Goal: Task Accomplishment & Management: Use online tool/utility

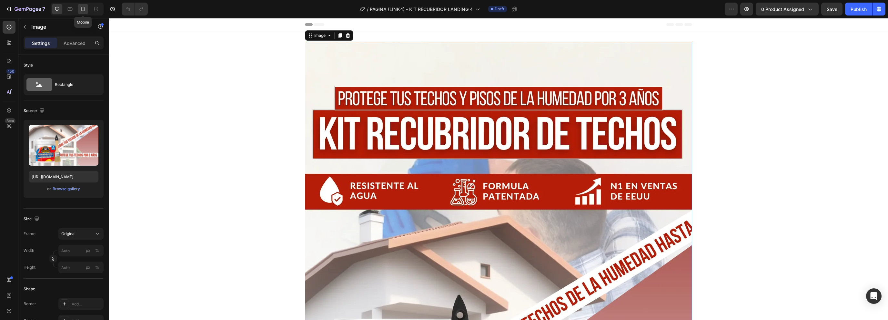
click at [84, 6] on icon at bounding box center [83, 9] width 6 height 6
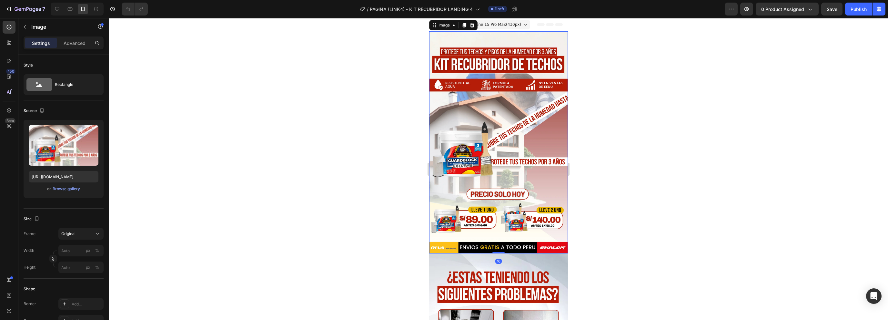
click at [413, 92] on div at bounding box center [499, 169] width 780 height 302
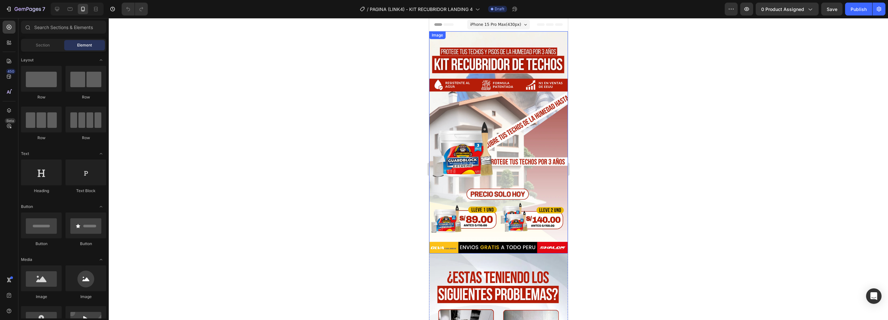
click at [480, 93] on img at bounding box center [498, 142] width 139 height 222
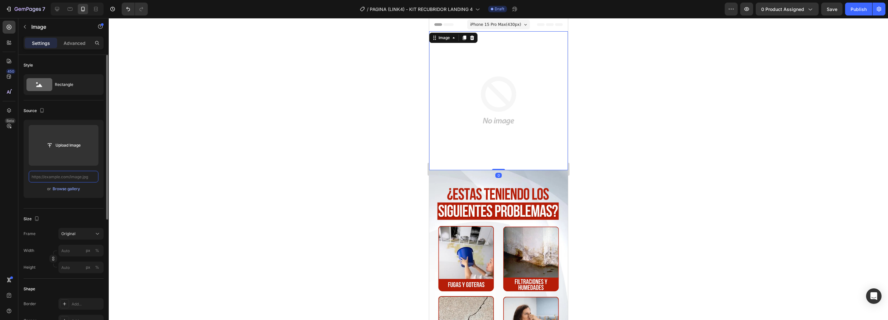
paste input "[URL][DOMAIN_NAME]"
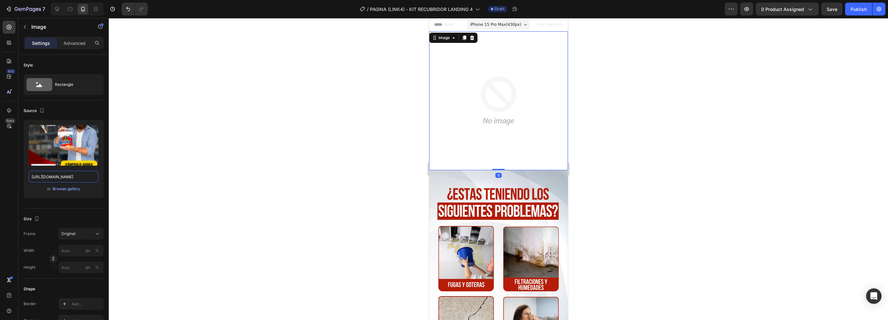
type input "[URL][DOMAIN_NAME]"
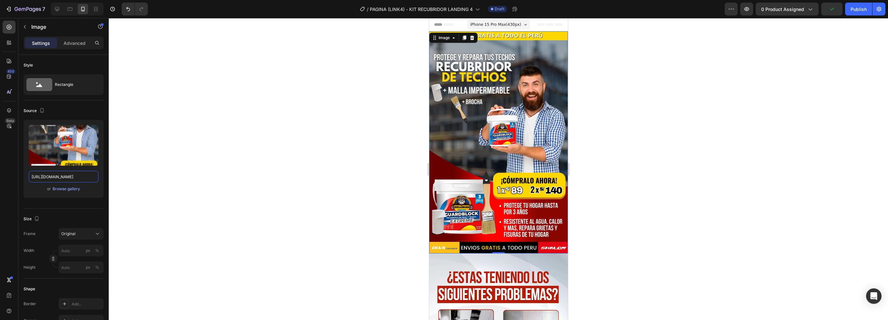
scroll to position [97, 0]
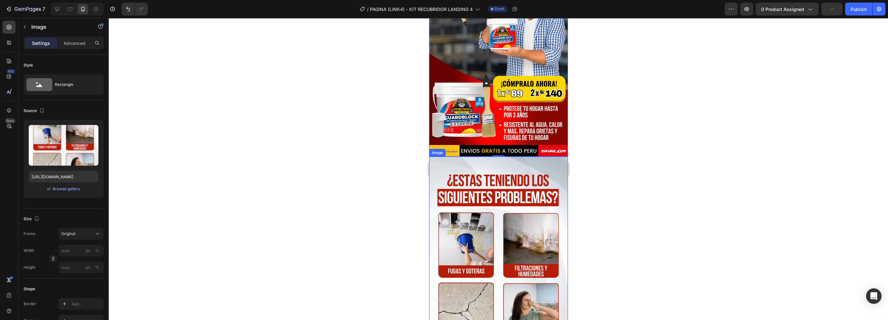
click at [472, 173] on img at bounding box center [498, 268] width 139 height 222
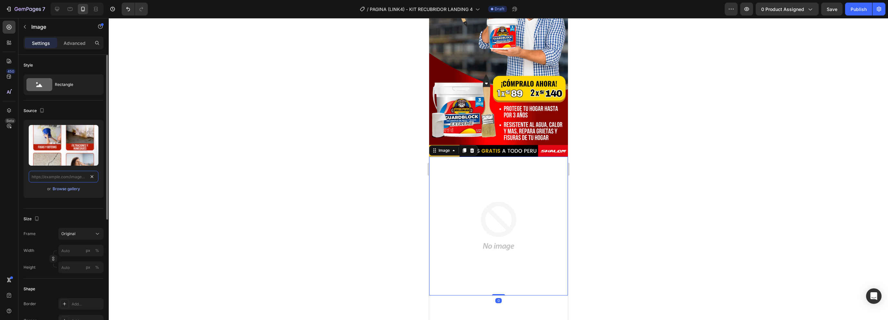
scroll to position [0, 0]
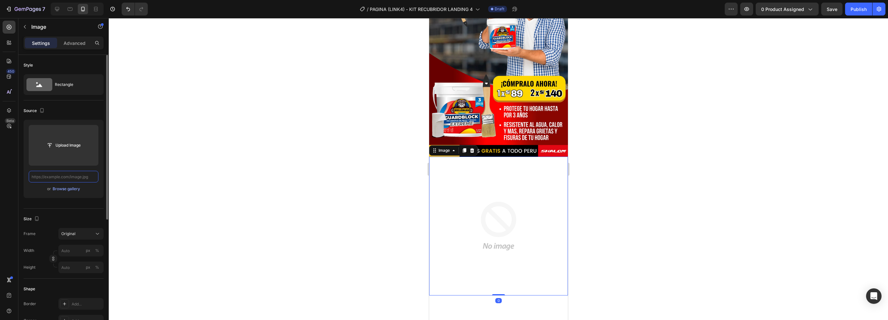
paste input "[URL][DOMAIN_NAME]"
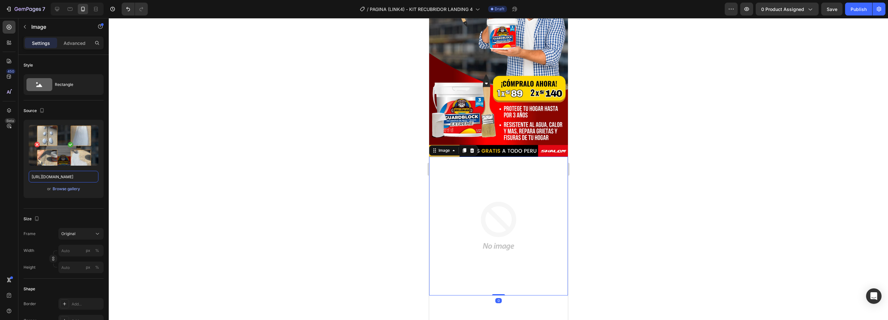
type input "[URL][DOMAIN_NAME]"
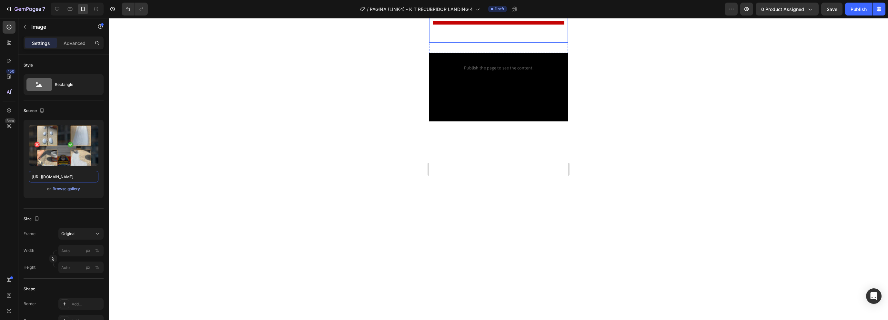
scroll to position [484, 0]
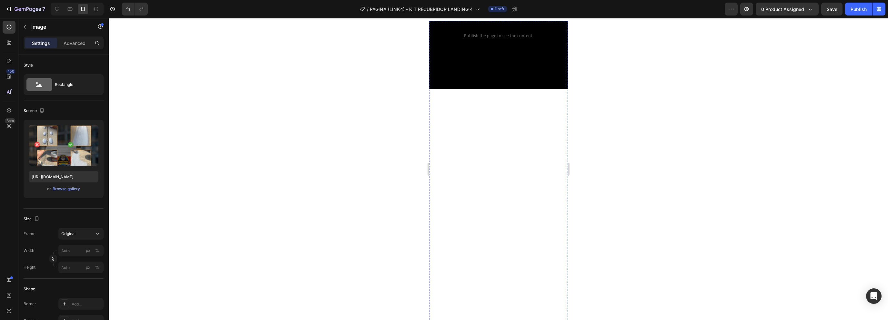
click at [478, 10] on img at bounding box center [498, 10] width 139 height 0
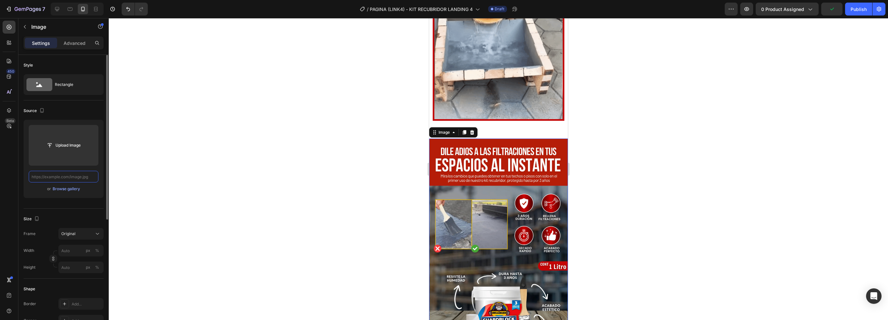
scroll to position [0, 0]
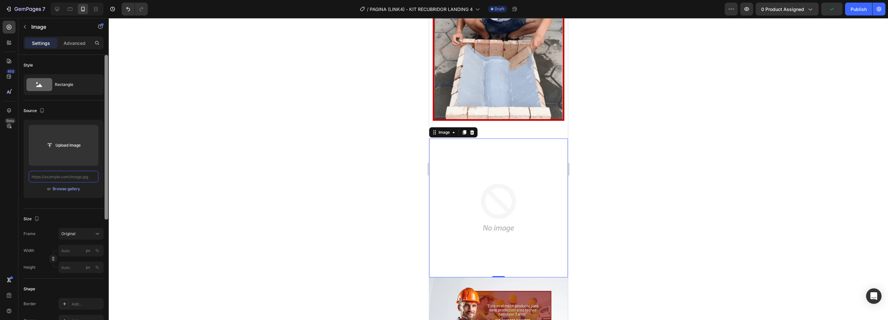
paste input "[URL][DOMAIN_NAME]"
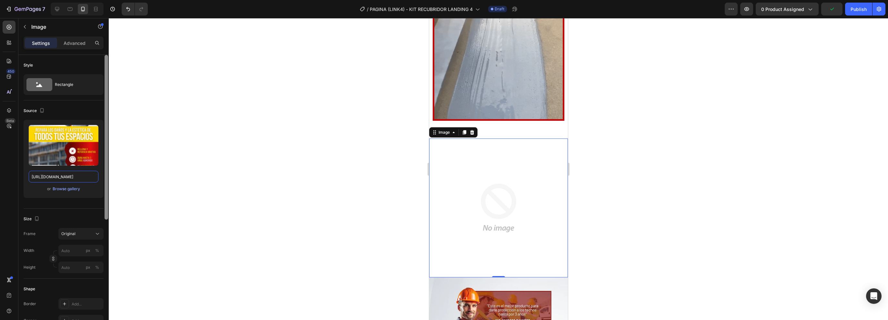
scroll to position [0, 157]
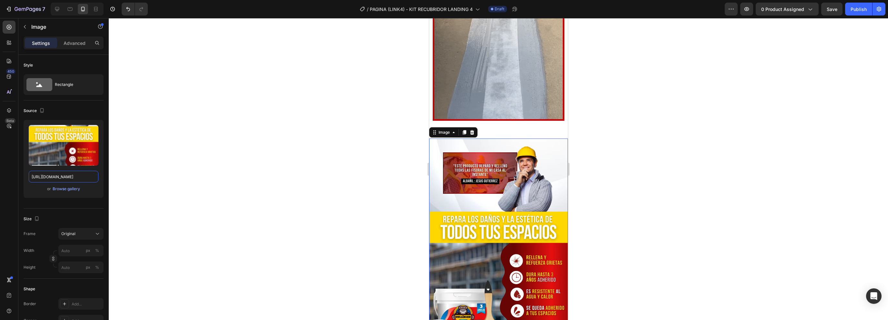
type input "[URL][DOMAIN_NAME]"
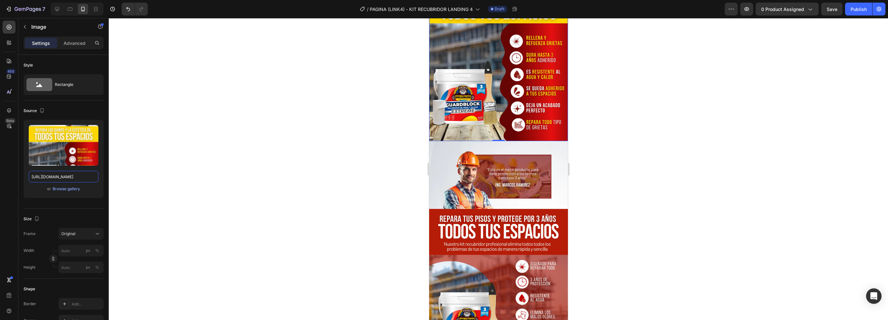
scroll to position [742, 0]
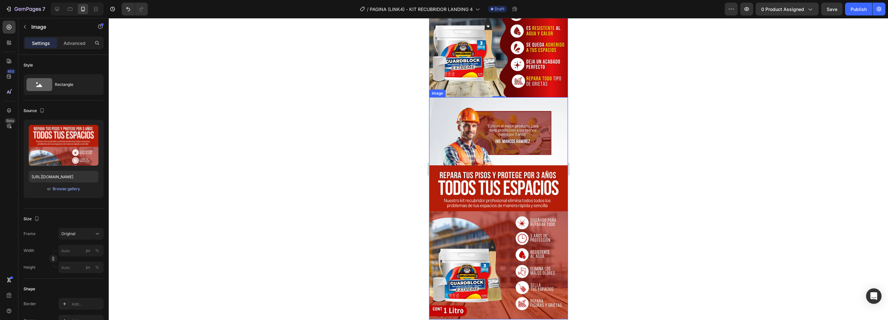
click at [519, 152] on img at bounding box center [498, 208] width 139 height 222
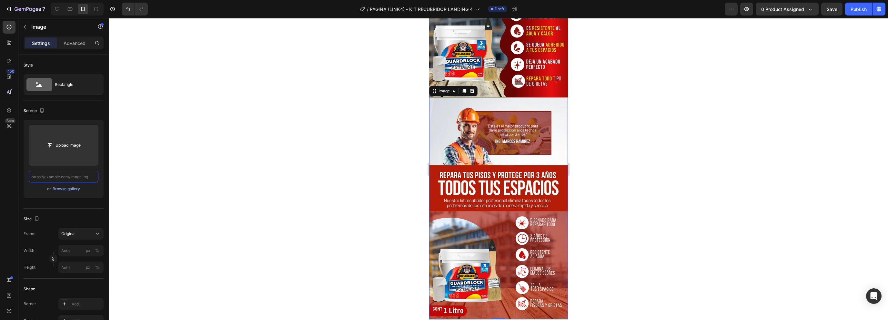
scroll to position [0, 0]
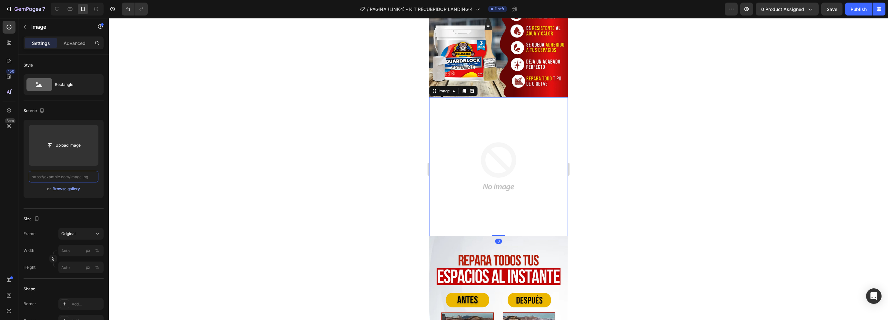
paste input "[URL][DOMAIN_NAME]"
type input "[URL][DOMAIN_NAME]"
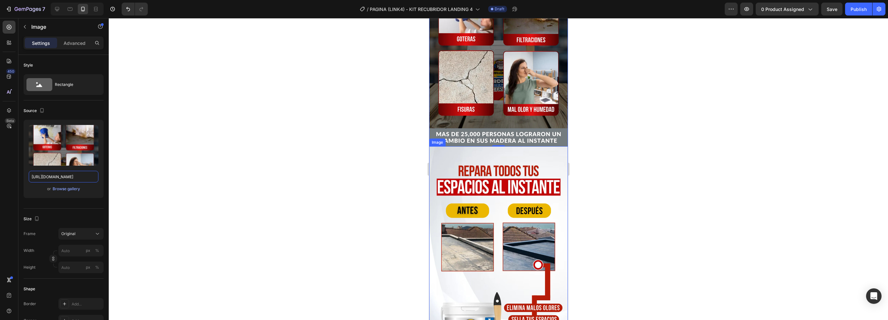
scroll to position [968, 0]
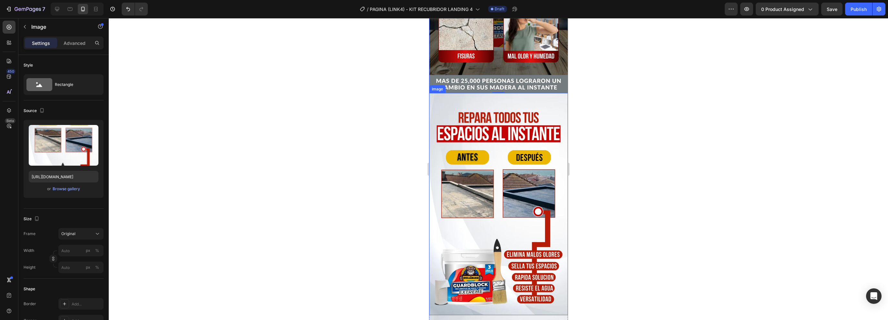
click at [503, 210] on img at bounding box center [498, 204] width 139 height 222
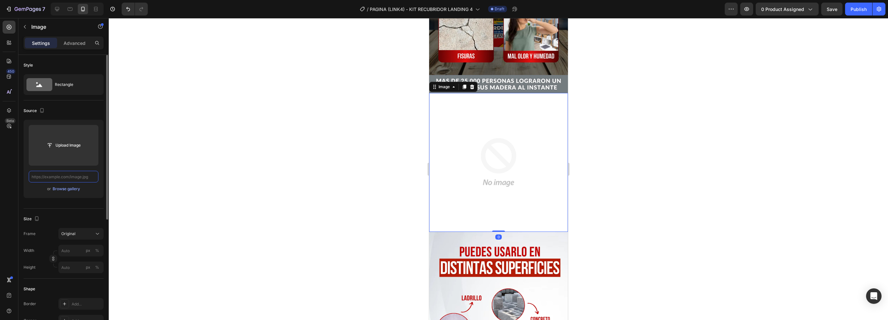
scroll to position [0, 0]
paste input "[URL][DOMAIN_NAME]"
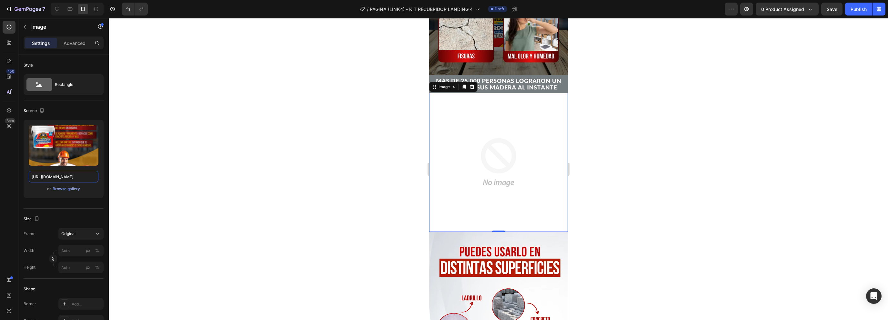
type input "[URL][DOMAIN_NAME]"
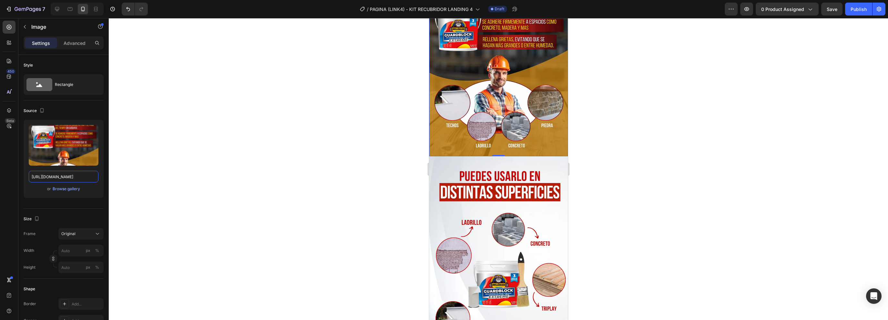
scroll to position [1130, 0]
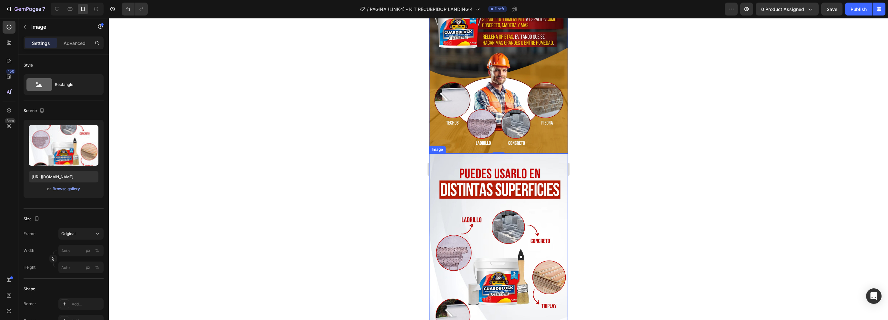
click at [484, 153] on img at bounding box center [498, 264] width 139 height 222
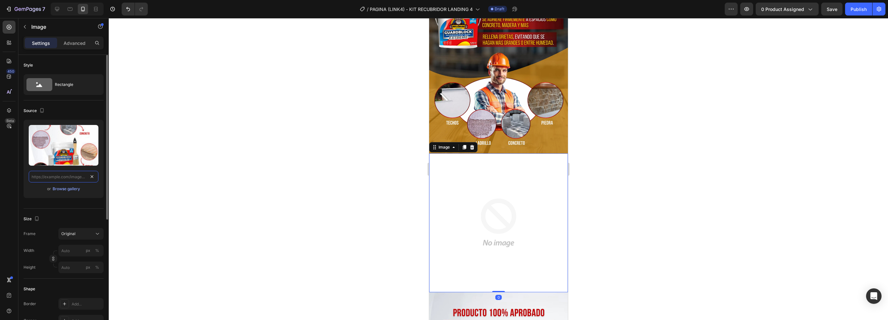
scroll to position [0, 0]
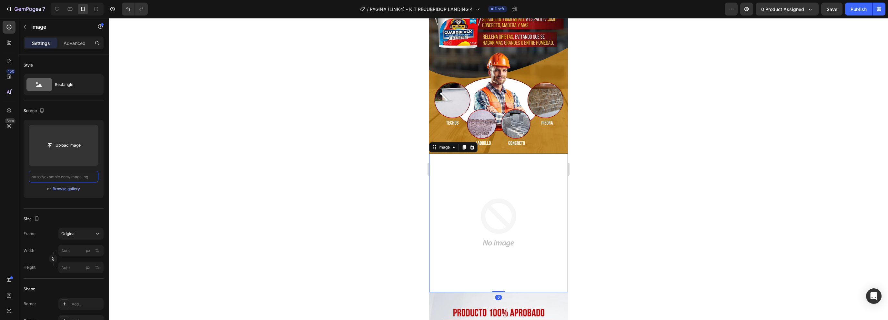
paste input "[URL][DOMAIN_NAME]"
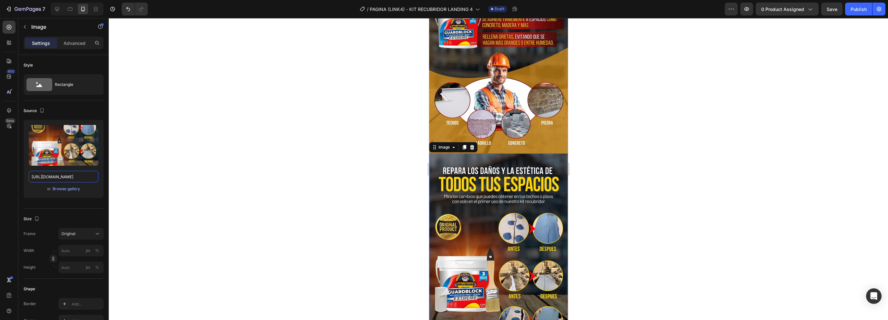
type input "[URL][DOMAIN_NAME]"
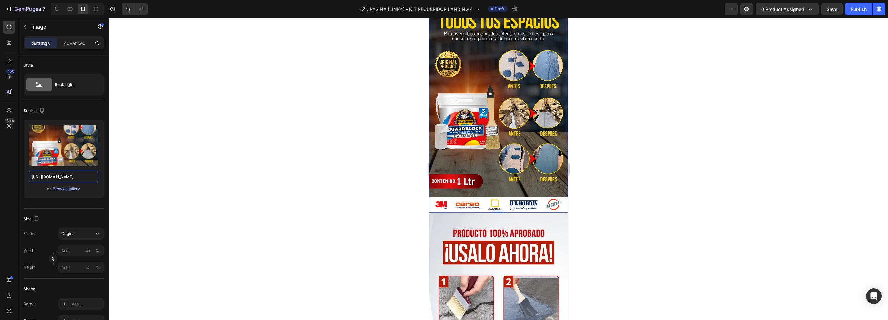
scroll to position [1356, 0]
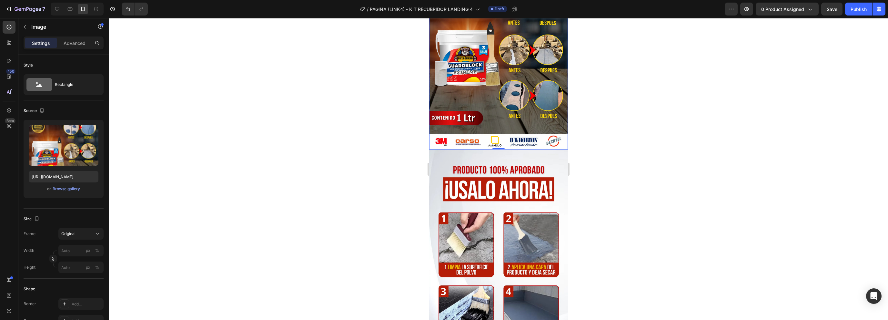
click at [463, 167] on img at bounding box center [498, 260] width 139 height 222
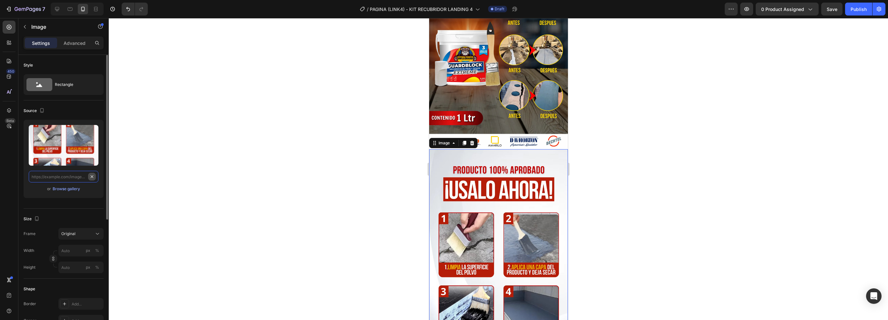
scroll to position [0, 0]
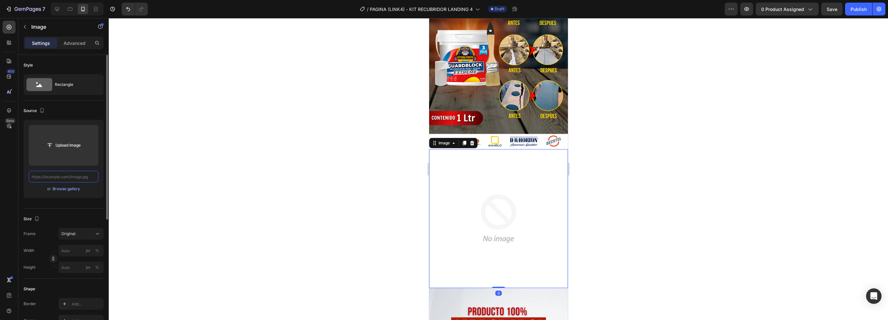
paste input "[URL][DOMAIN_NAME]"
type input "[URL][DOMAIN_NAME]"
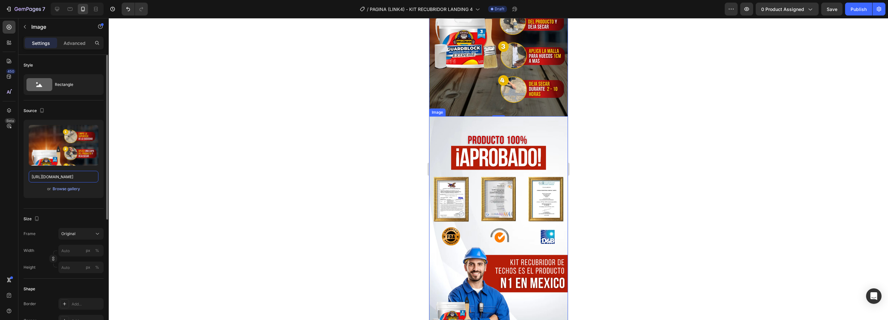
scroll to position [1646, 0]
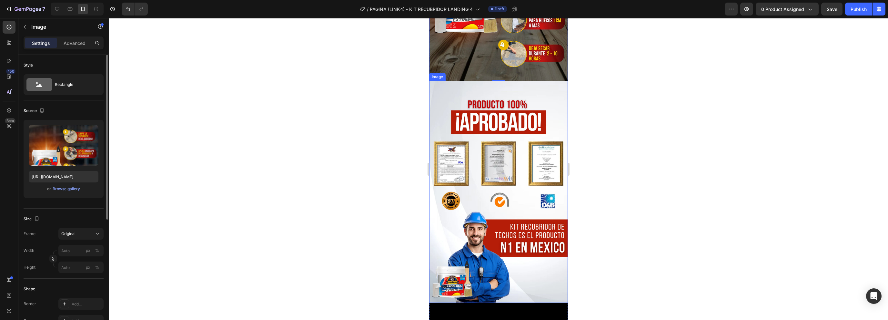
click at [512, 145] on img at bounding box center [498, 192] width 139 height 222
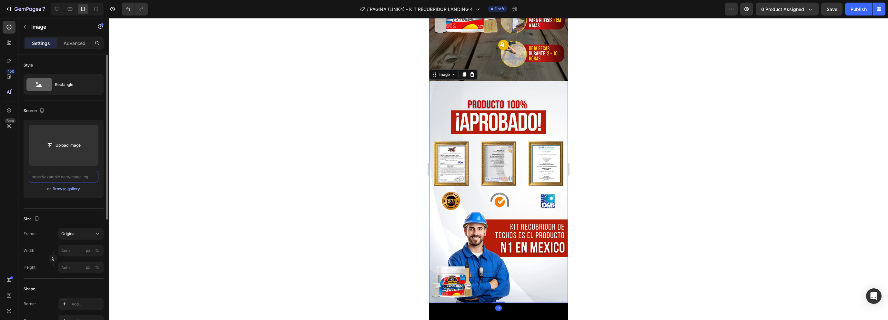
scroll to position [0, 0]
paste input "[URL][DOMAIN_NAME]"
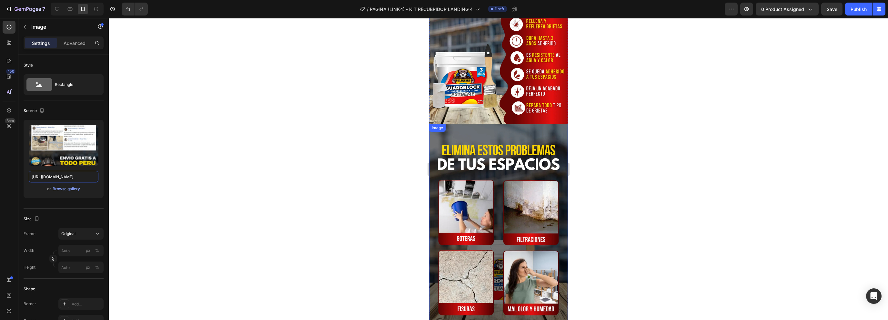
scroll to position [678, 0]
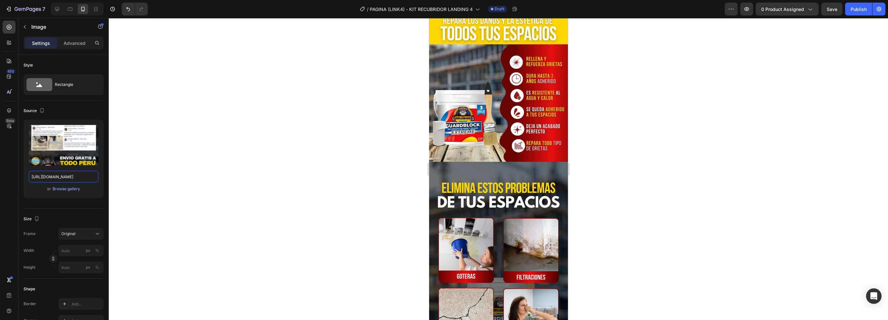
type input "[URL][DOMAIN_NAME]"
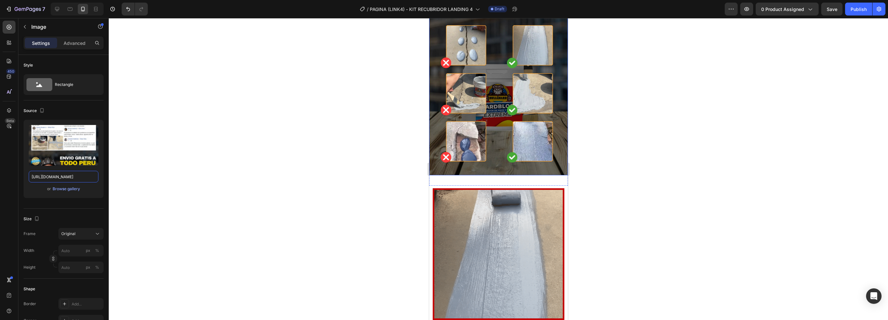
scroll to position [387, 0]
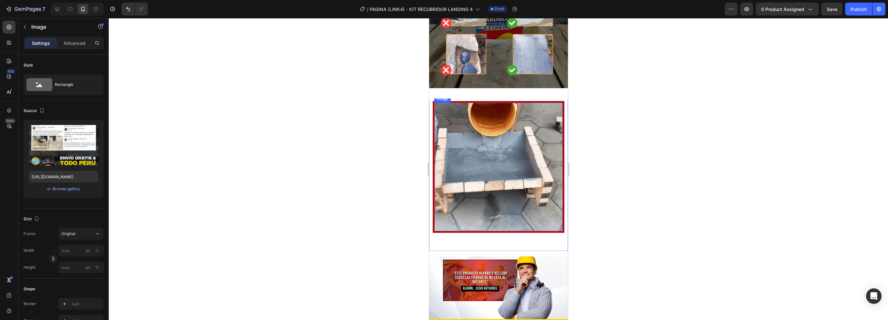
click at [470, 120] on img at bounding box center [498, 167] width 128 height 128
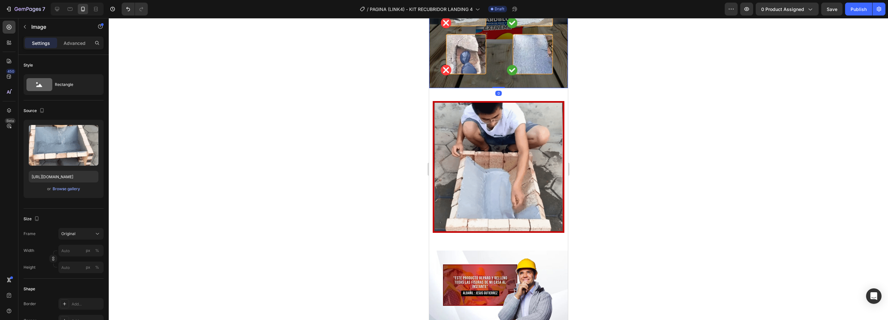
click at [492, 112] on img at bounding box center [498, 167] width 128 height 128
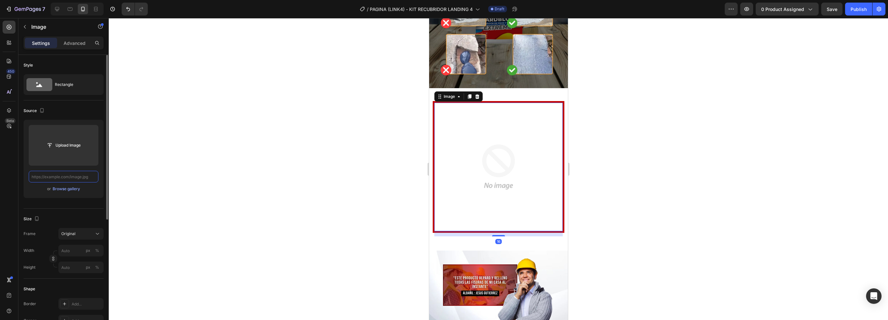
scroll to position [0, 0]
paste input "[URL][DOMAIN_NAME]"
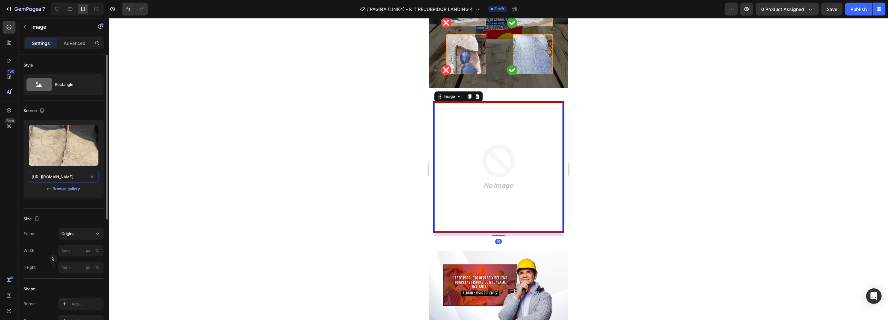
scroll to position [0, 143]
type input "[URL][DOMAIN_NAME]"
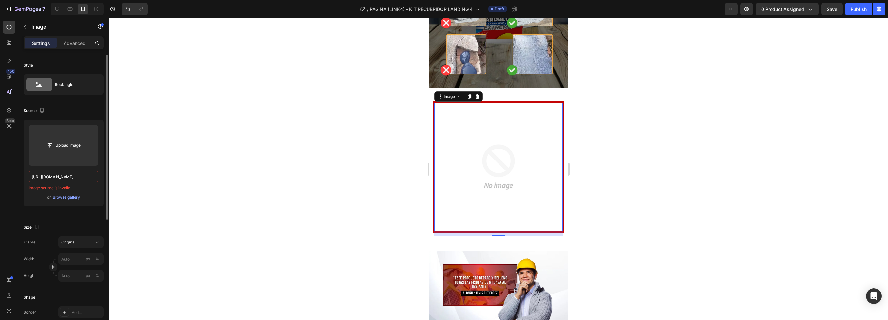
scroll to position [0, 0]
click at [76, 172] on input "[URL][DOMAIN_NAME]" at bounding box center [64, 177] width 70 height 12
paste input "[URL][DOMAIN_NAME]"
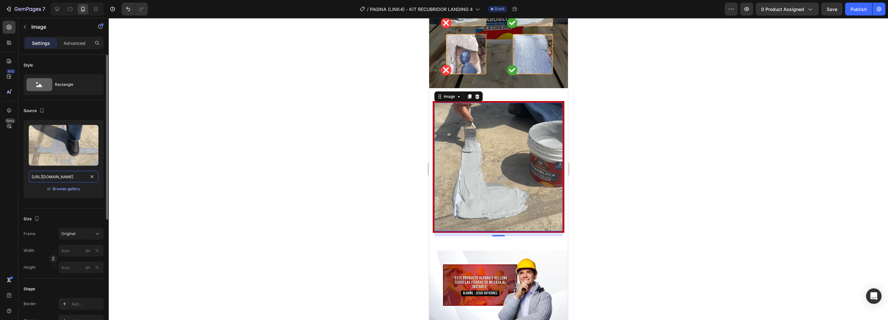
type input "[URL][DOMAIN_NAME]"
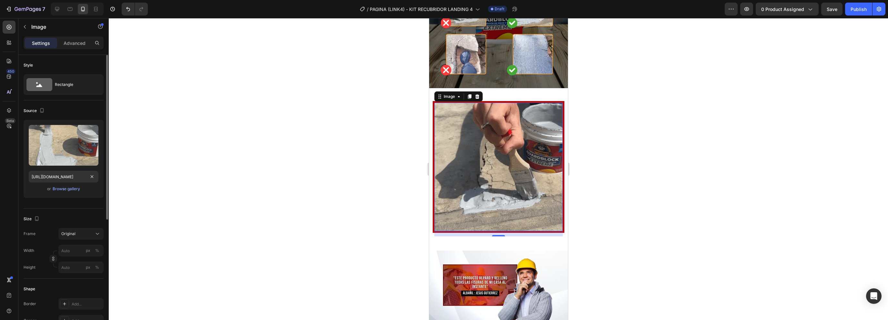
scroll to position [0, 0]
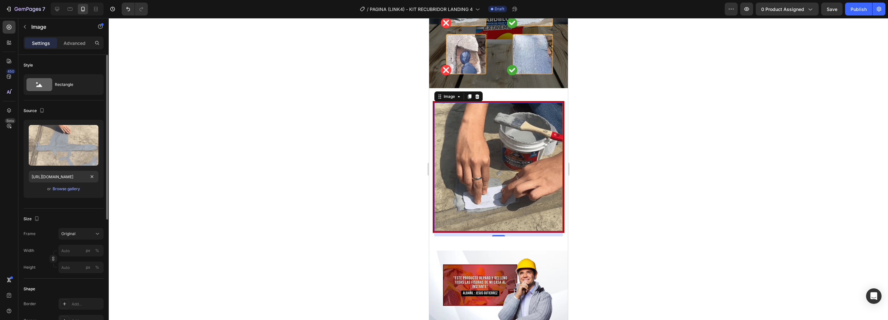
click at [100, 184] on div "Upload Image [URL][DOMAIN_NAME] or Browse gallery" at bounding box center [64, 159] width 80 height 78
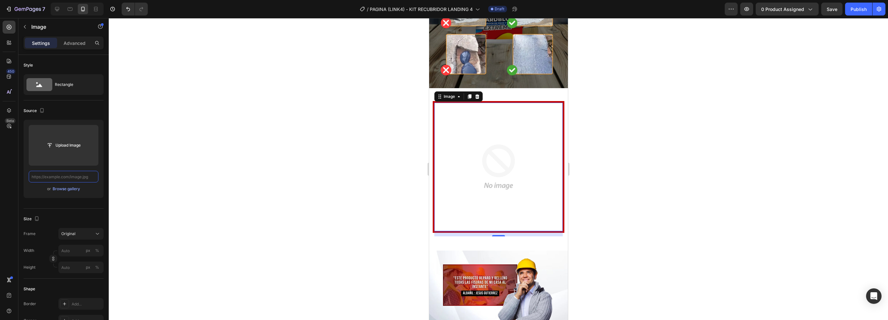
paste input "[URL][DOMAIN_NAME]"
type input "[URL][DOMAIN_NAME]"
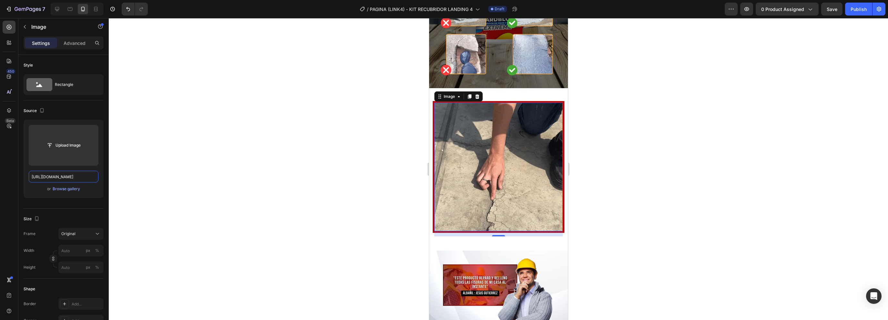
scroll to position [0, 143]
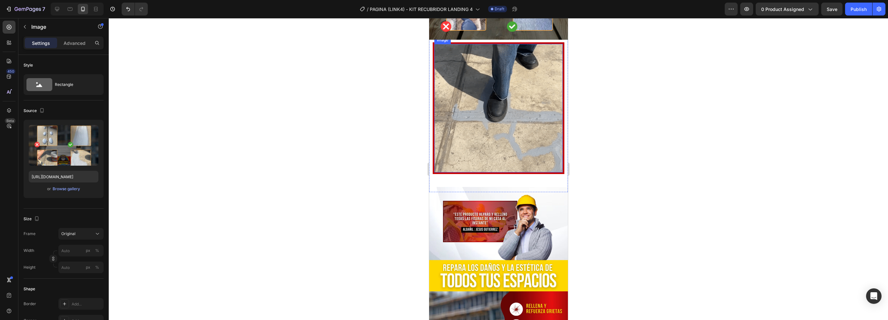
scroll to position [387, 0]
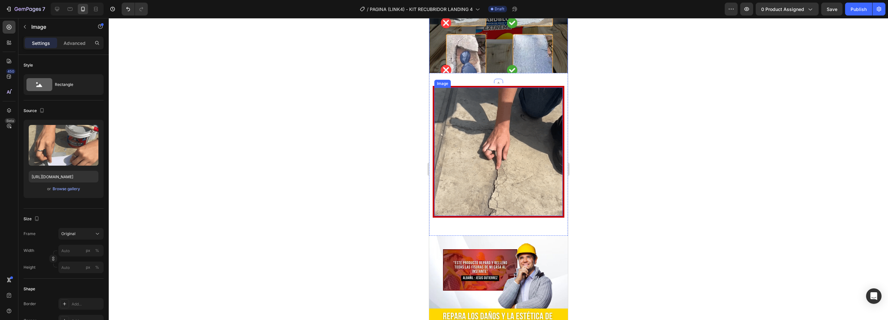
click at [517, 107] on img at bounding box center [498, 151] width 128 height 128
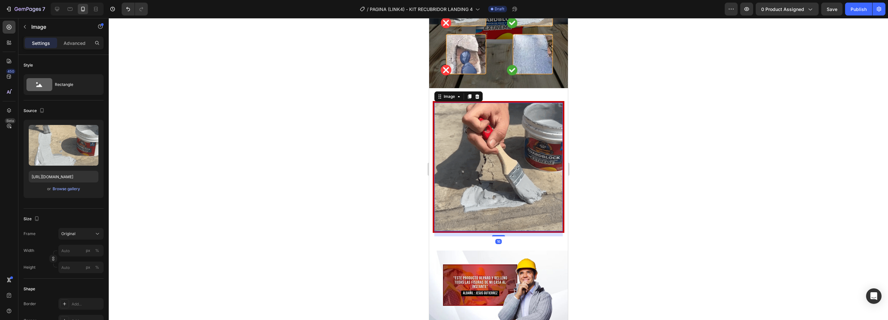
scroll to position [355, 0]
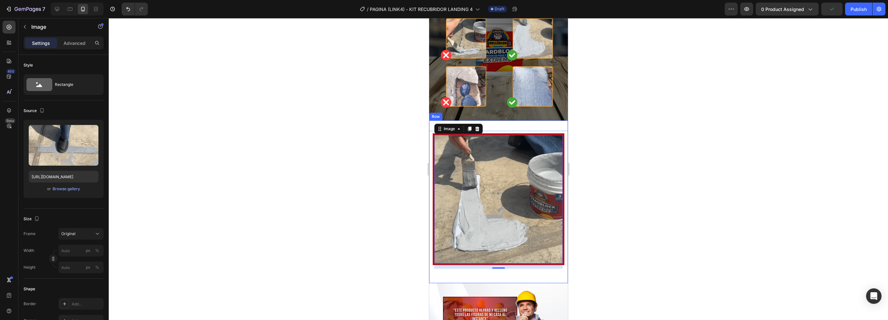
click at [434, 120] on div "Image 16 Row" at bounding box center [498, 201] width 139 height 163
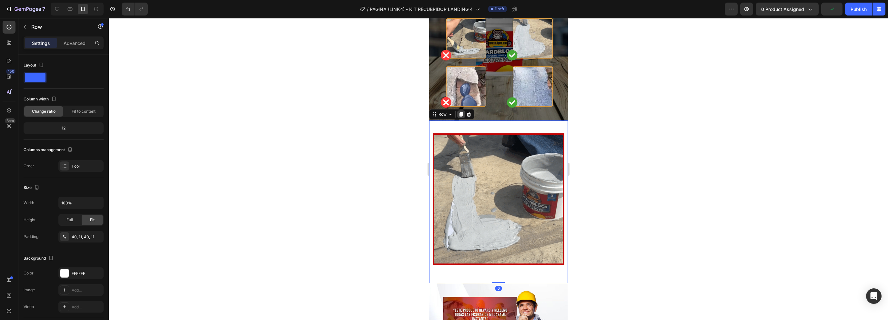
click at [460, 112] on icon at bounding box center [460, 114] width 5 height 5
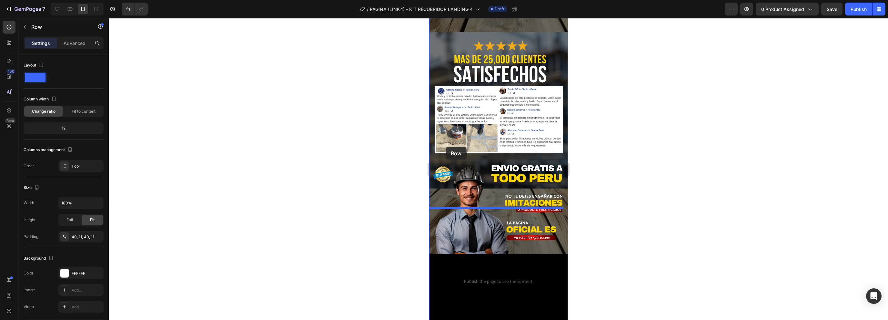
scroll to position [1848, 0]
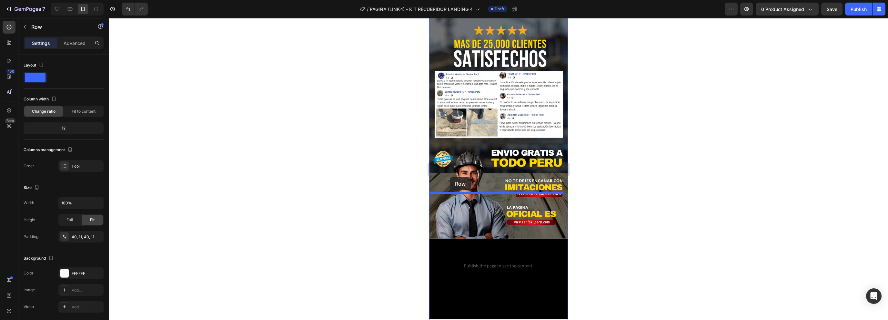
drag, startPoint x: 443, startPoint y: 34, endPoint x: 450, endPoint y: 177, distance: 143.5
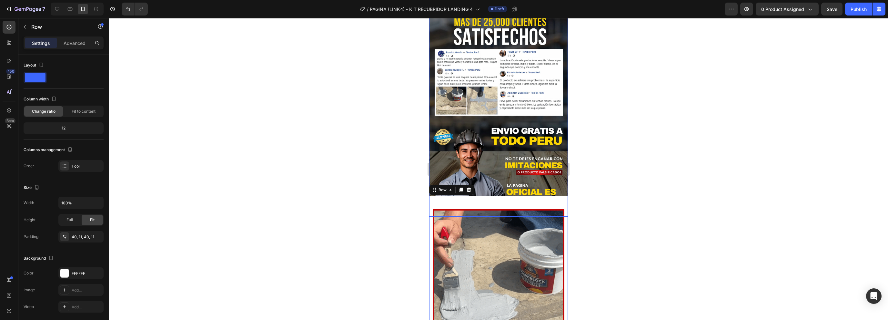
scroll to position [1880, 0]
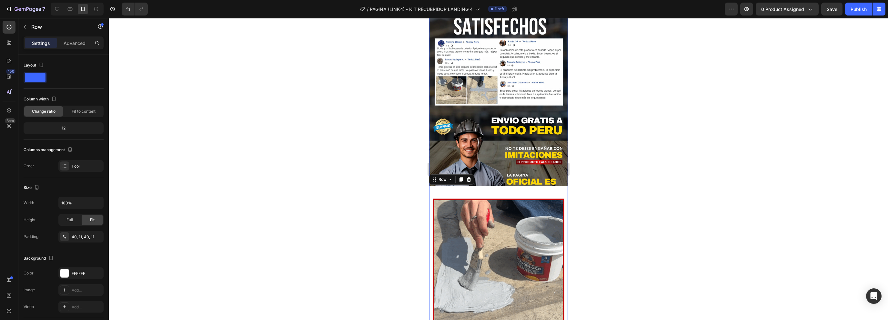
click at [536, 87] on img at bounding box center [498, 95] width 139 height 222
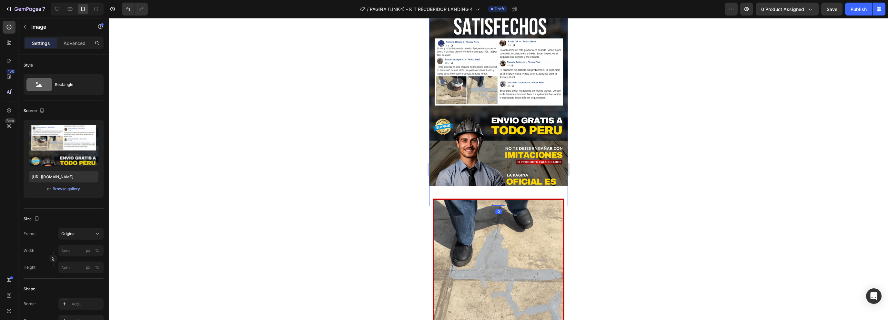
click at [519, 186] on div "Image Row" at bounding box center [498, 267] width 139 height 163
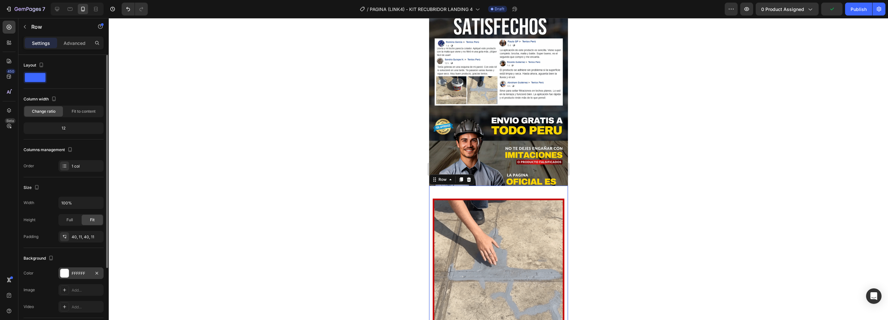
click at [65, 275] on div at bounding box center [64, 273] width 8 height 8
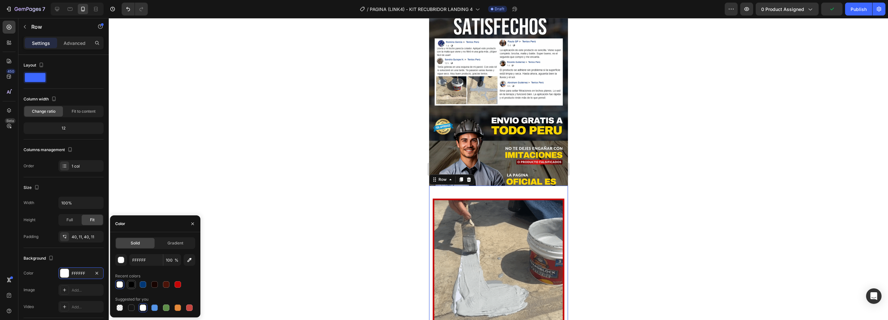
click at [133, 280] on div at bounding box center [131, 284] width 9 height 9
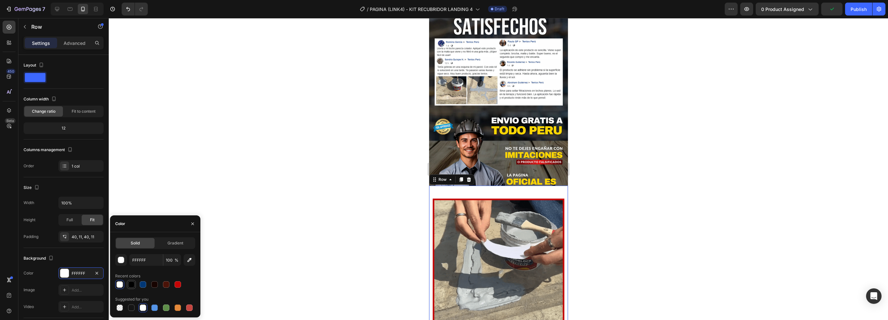
type input "000000"
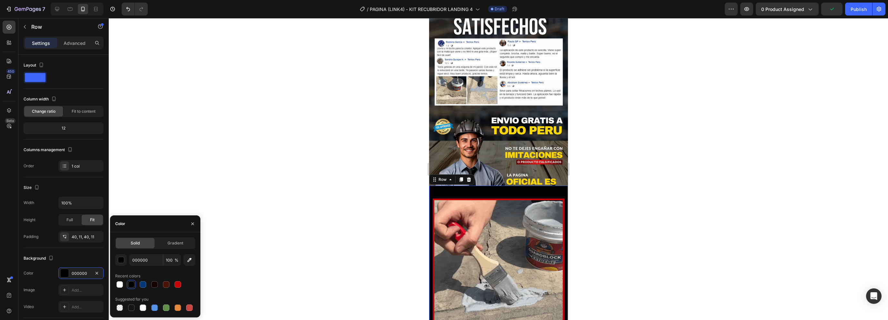
click at [290, 173] on div at bounding box center [499, 169] width 780 height 302
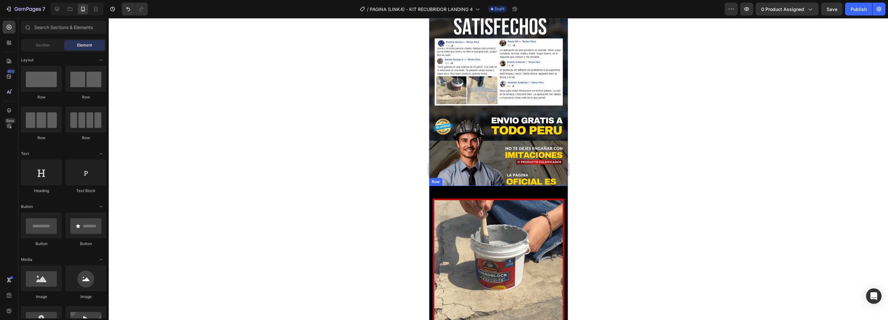
scroll to position [1912, 0]
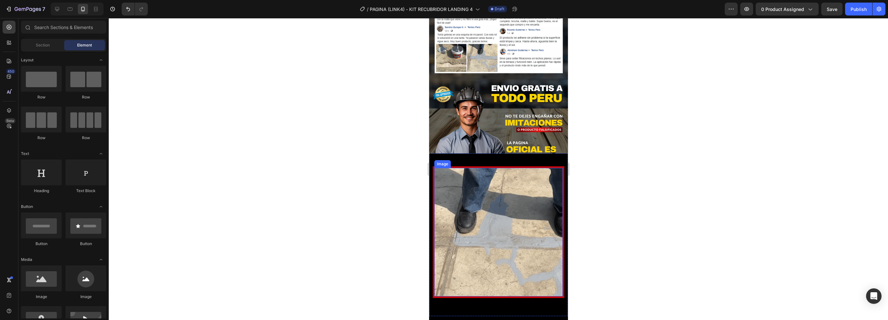
click at [507, 182] on img at bounding box center [498, 232] width 128 height 128
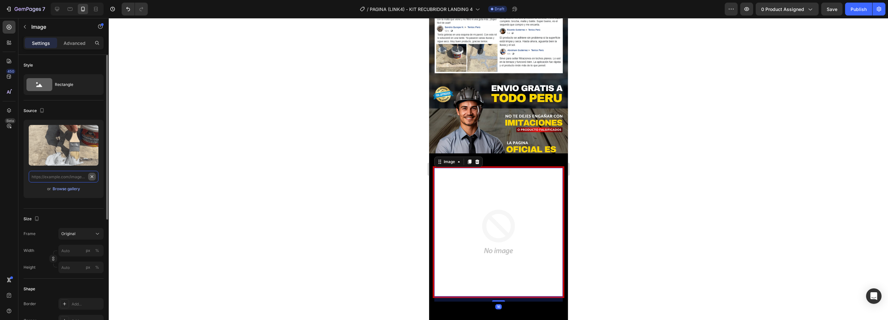
scroll to position [0, 0]
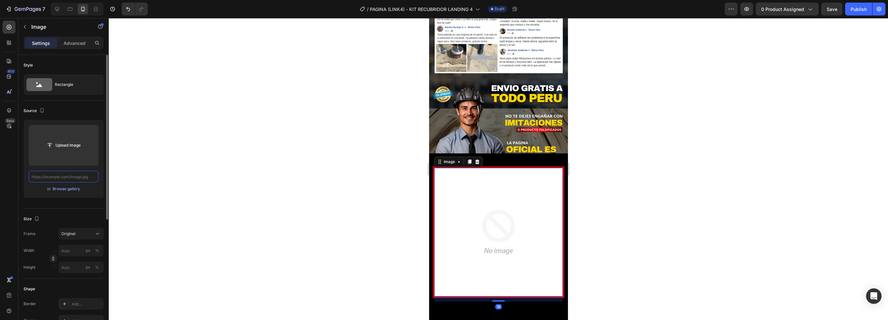
paste input "[URL][DOMAIN_NAME]"
type input "[URL][DOMAIN_NAME]"
paste input "[URL][DOMAIN_NAME]"
type input "[URL][DOMAIN_NAME]"
paste input "[URL][DOMAIN_NAME]"
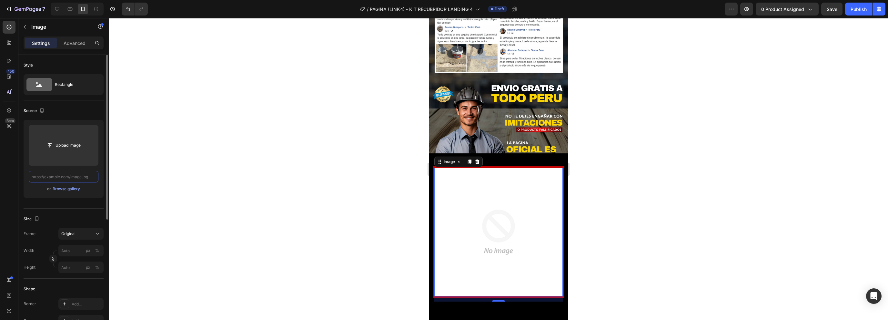
type input "[URL][DOMAIN_NAME]"
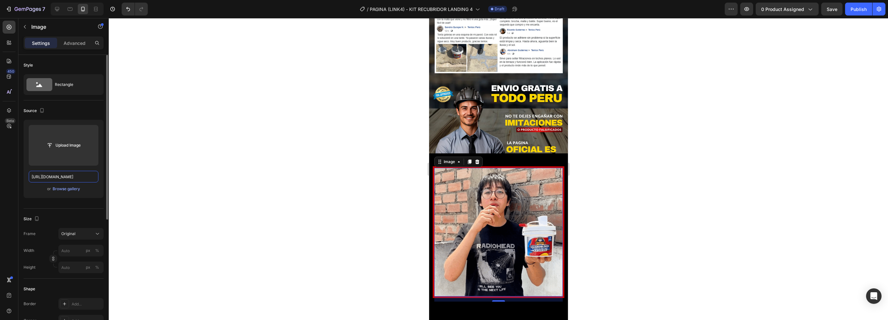
scroll to position [0, 144]
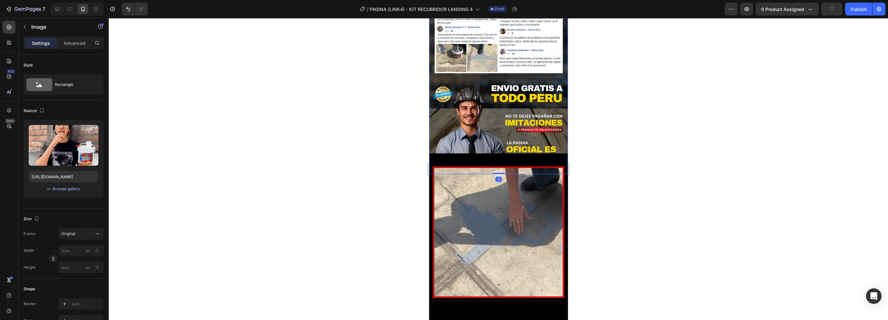
click at [501, 90] on img at bounding box center [498, 63] width 139 height 222
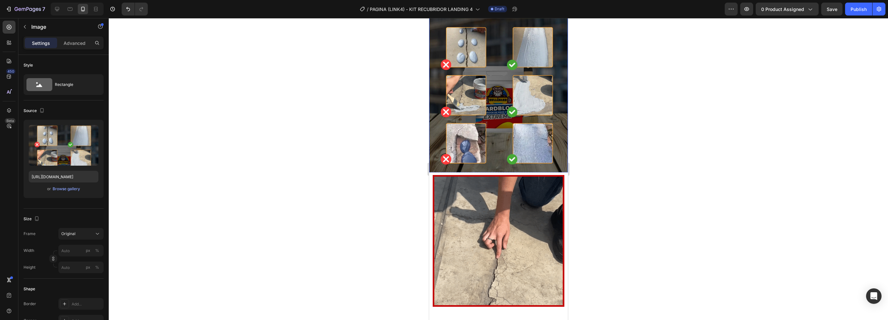
click at [526, 118] on img at bounding box center [498, 66] width 139 height 222
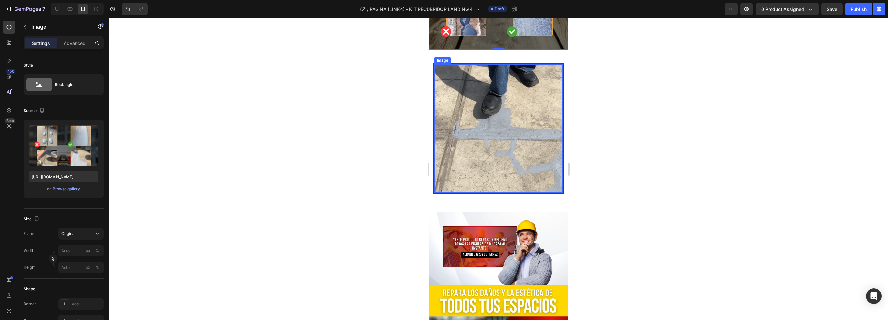
scroll to position [363, 0]
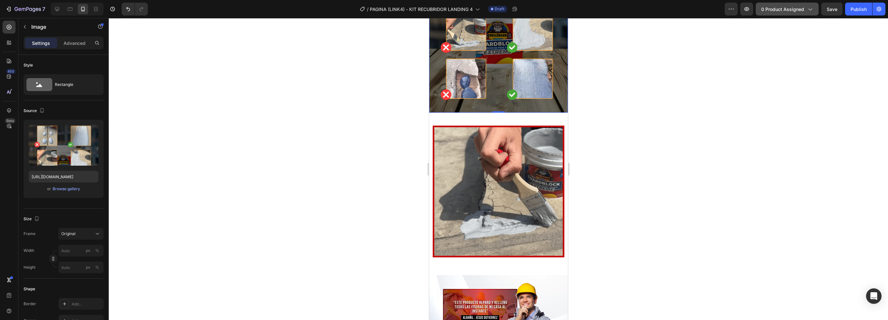
click at [798, 11] on span "0 product assigned" at bounding box center [782, 9] width 43 height 7
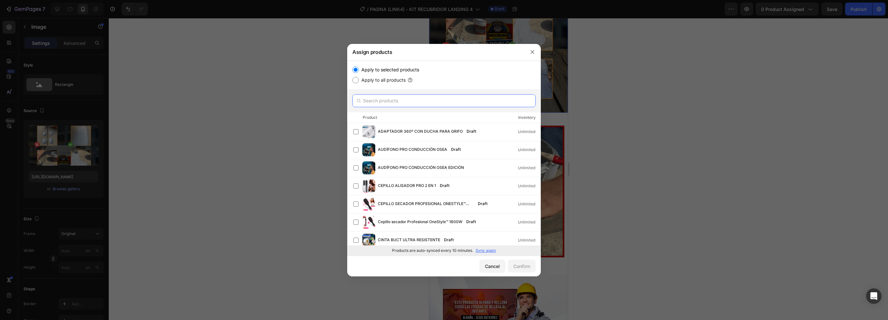
click at [403, 101] on input "text" at bounding box center [443, 100] width 183 height 13
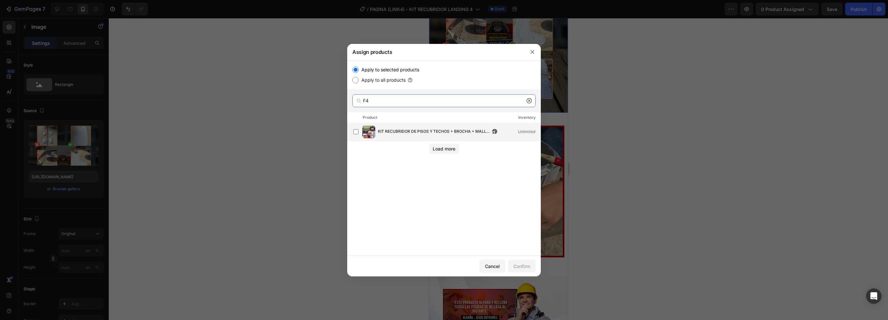
type input "F4"
click at [489, 131] on span "KIT RECUBRIDOR DE PISOS Y TECHOS + BROCHA + MALLA F4" at bounding box center [434, 131] width 112 height 7
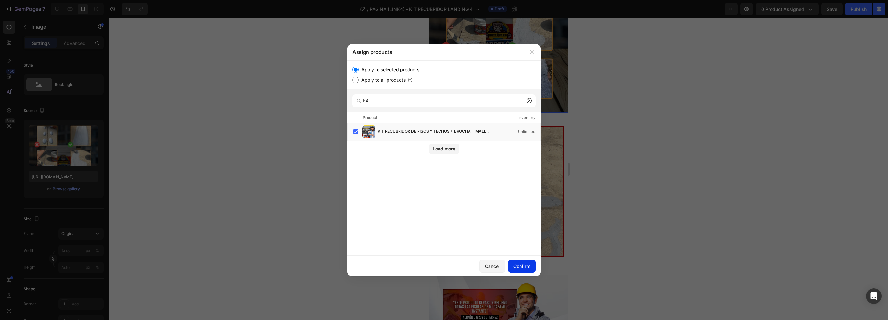
click at [517, 265] on div "Confirm" at bounding box center [522, 266] width 17 height 7
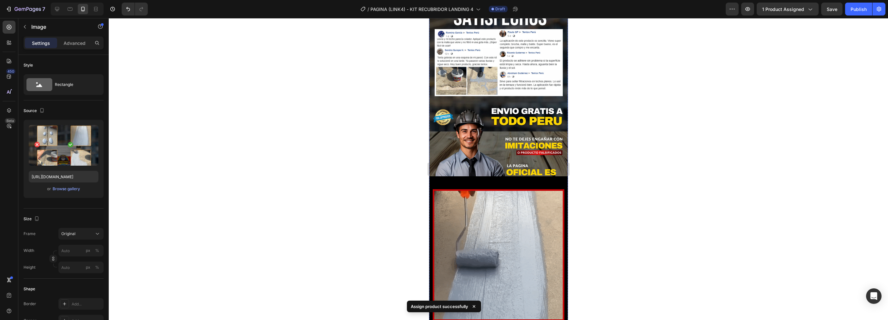
scroll to position [1783, 0]
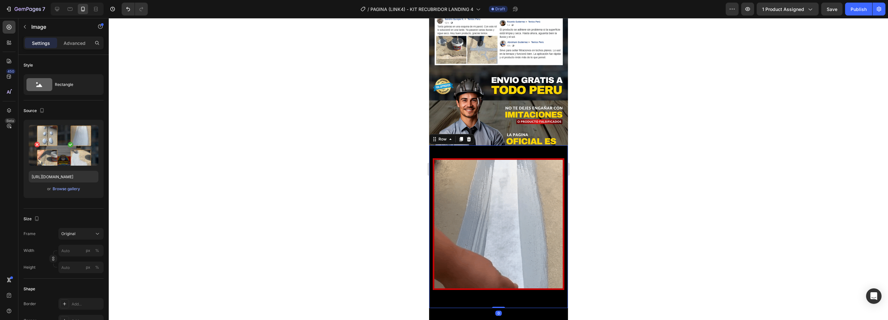
click at [507, 145] on div "Image Row 0" at bounding box center [498, 226] width 139 height 163
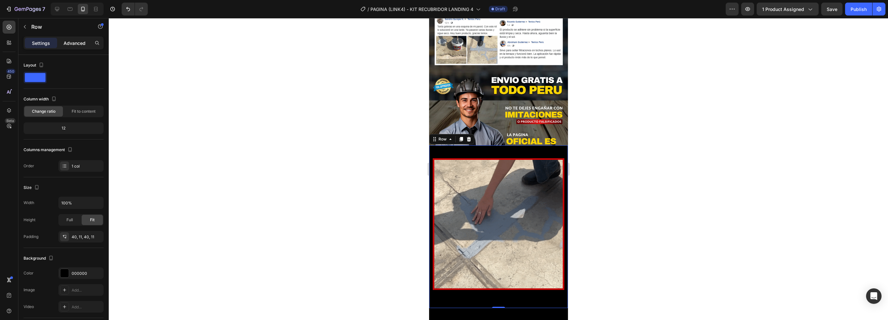
click at [80, 44] on p "Advanced" at bounding box center [75, 43] width 22 height 7
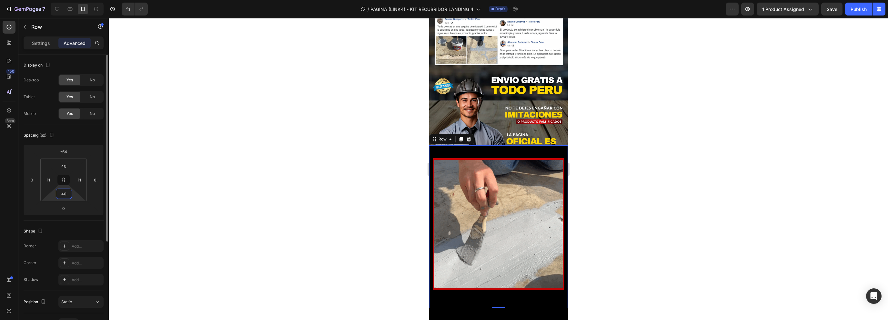
click at [67, 192] on input "40" at bounding box center [63, 194] width 13 height 10
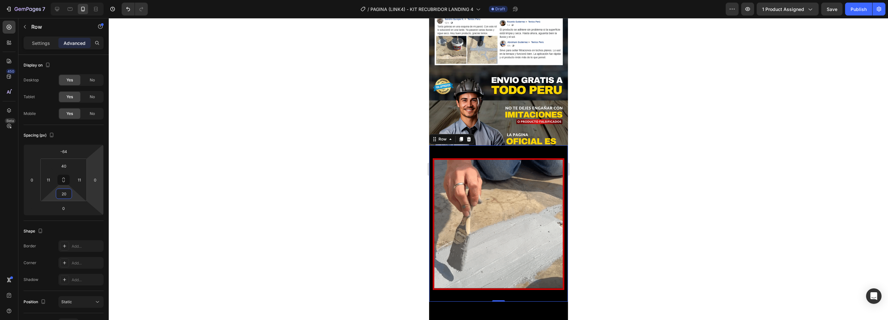
type input "20"
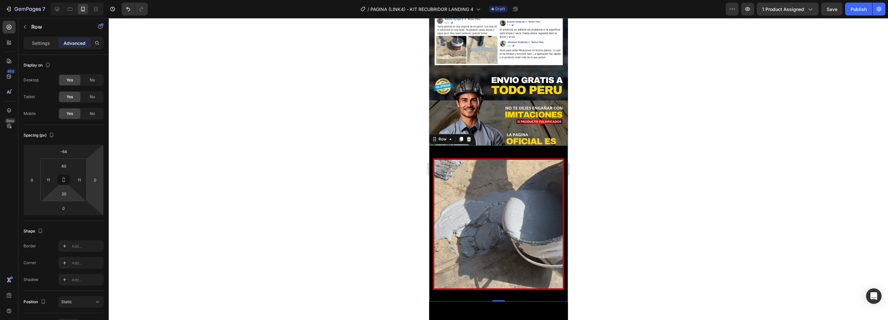
drag, startPoint x: 843, startPoint y: 49, endPoint x: 839, endPoint y: 40, distance: 10.1
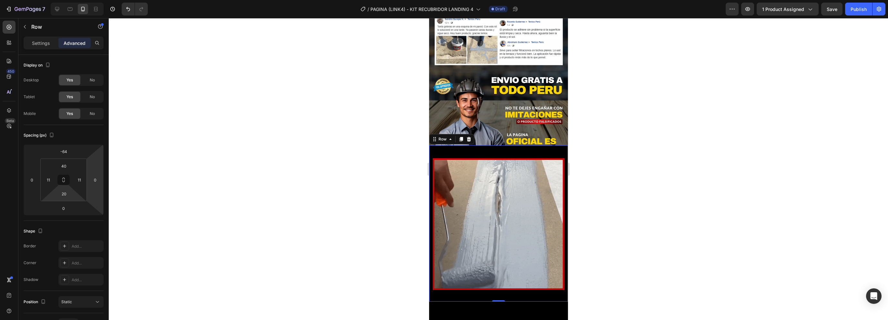
click at [843, 49] on div at bounding box center [499, 169] width 780 height 302
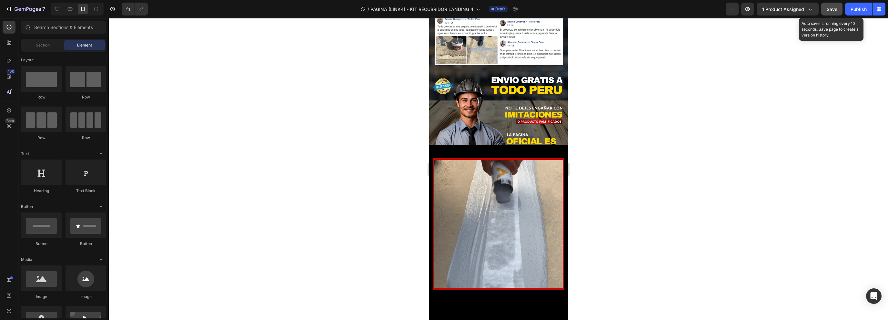
click at [831, 7] on span "Save" at bounding box center [832, 8] width 11 height 5
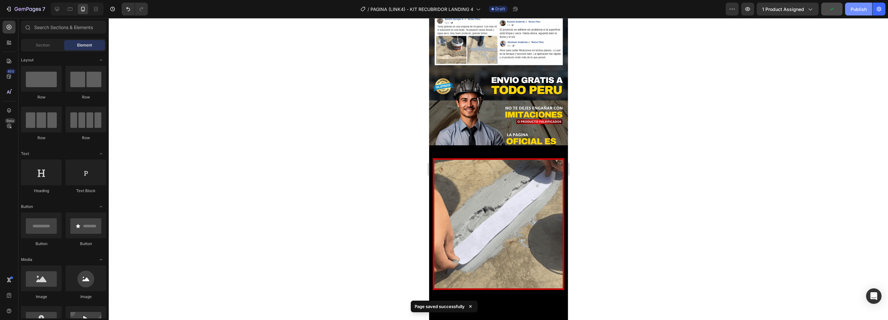
click at [853, 10] on div "Publish" at bounding box center [859, 9] width 16 height 7
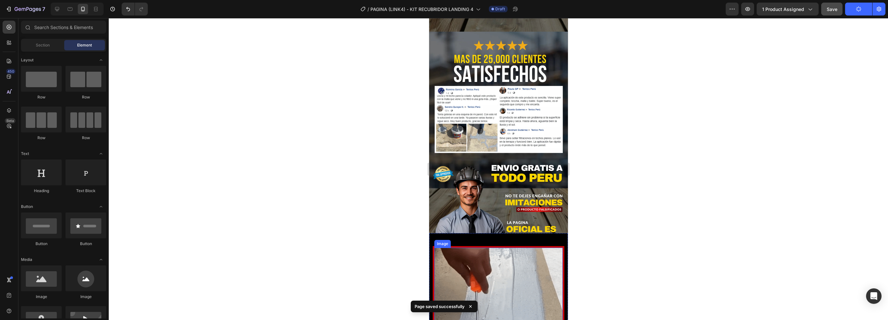
scroll to position [1686, 0]
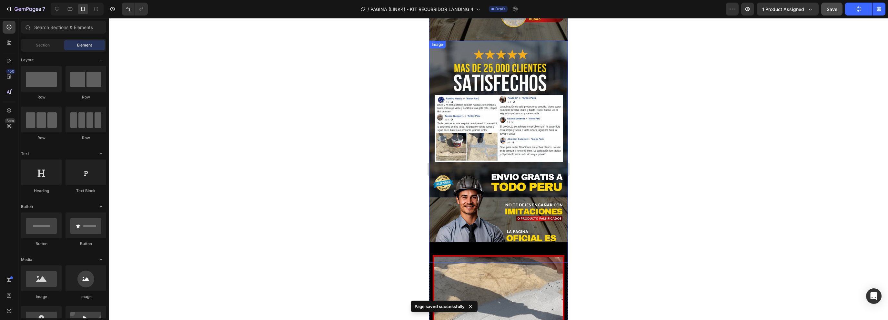
click at [543, 118] on img at bounding box center [498, 152] width 139 height 222
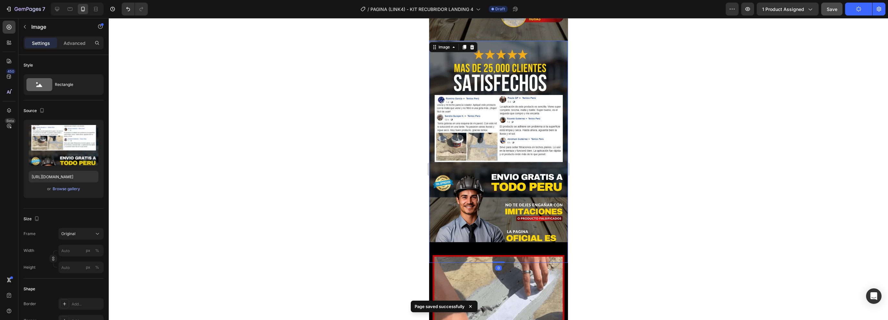
click at [492, 150] on img at bounding box center [498, 152] width 139 height 222
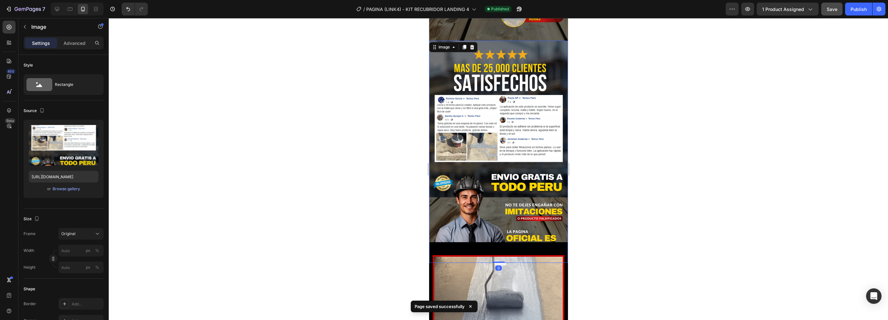
click at [488, 132] on img at bounding box center [498, 152] width 139 height 222
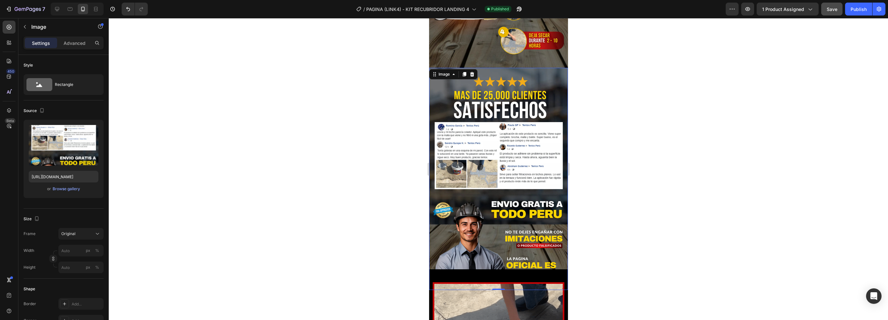
scroll to position [1622, 0]
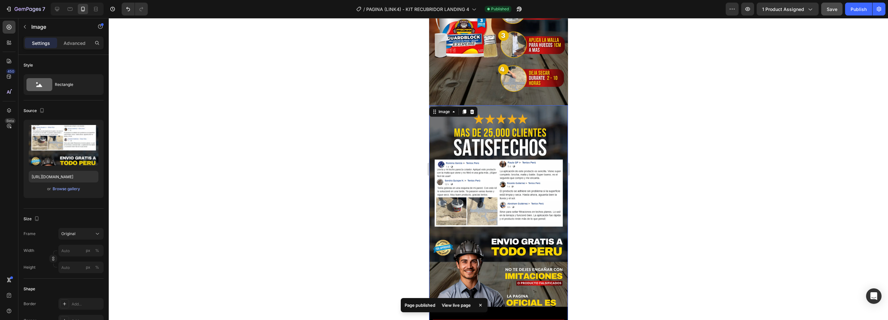
click at [492, 147] on img at bounding box center [498, 216] width 139 height 222
click at [482, 242] on img at bounding box center [498, 216] width 139 height 222
click at [485, 218] on img at bounding box center [498, 216] width 139 height 222
drag, startPoint x: 497, startPoint y: 280, endPoint x: 497, endPoint y: 264, distance: 15.5
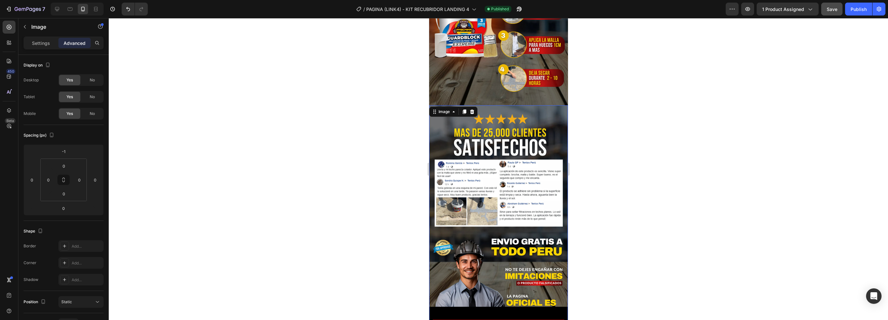
drag, startPoint x: 497, startPoint y: 280, endPoint x: 498, endPoint y: 275, distance: 5.7
click at [502, 233] on img at bounding box center [498, 216] width 139 height 222
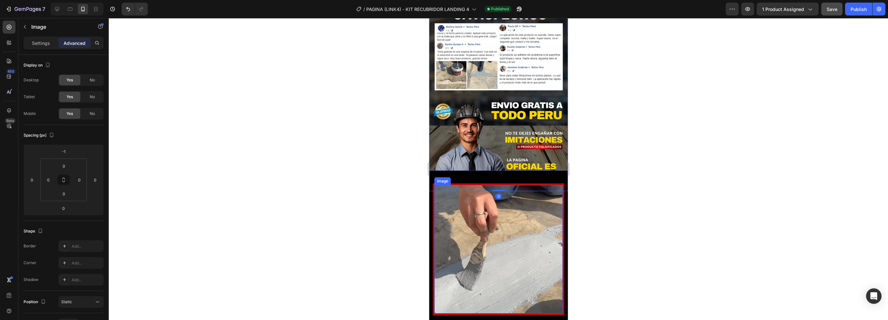
scroll to position [1783, 0]
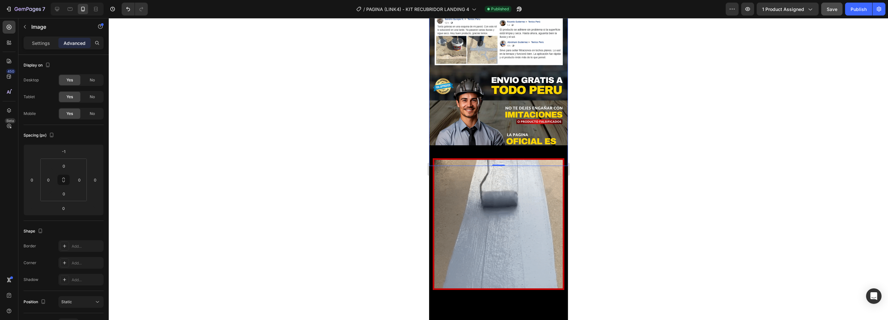
click at [509, 87] on img at bounding box center [498, 55] width 139 height 222
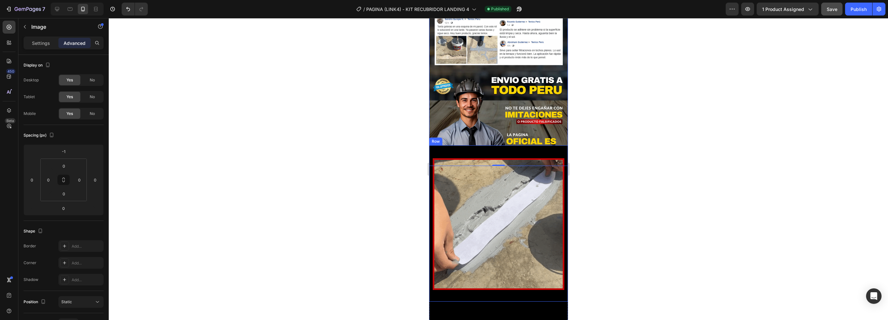
click at [478, 145] on div "Image Row" at bounding box center [498, 223] width 139 height 156
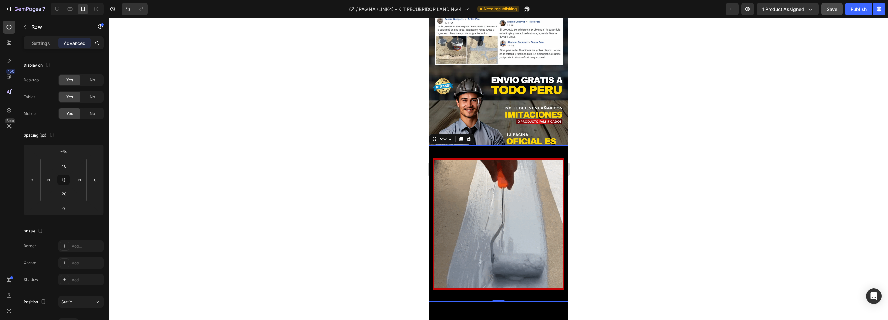
click at [492, 86] on img at bounding box center [498, 55] width 139 height 222
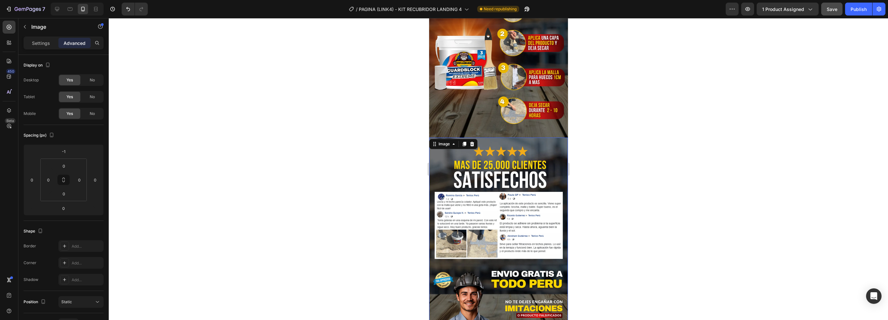
scroll to position [1654, 0]
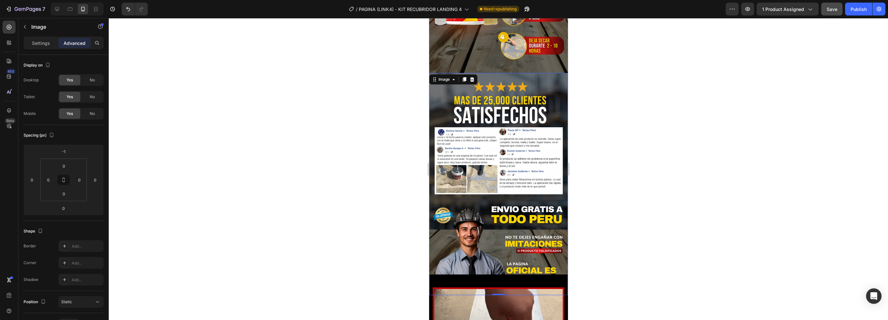
click at [487, 195] on img at bounding box center [498, 184] width 139 height 222
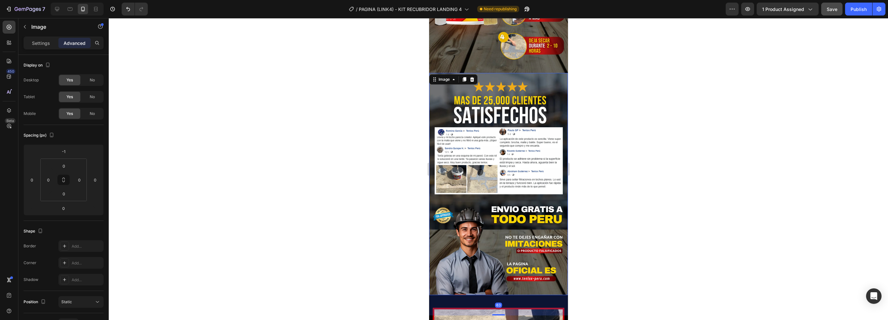
drag, startPoint x: 496, startPoint y: 248, endPoint x: 487, endPoint y: 268, distance: 22.4
click at [487, 295] on div "63" at bounding box center [498, 295] width 139 height 0
type input "63"
click at [624, 242] on div at bounding box center [499, 169] width 780 height 302
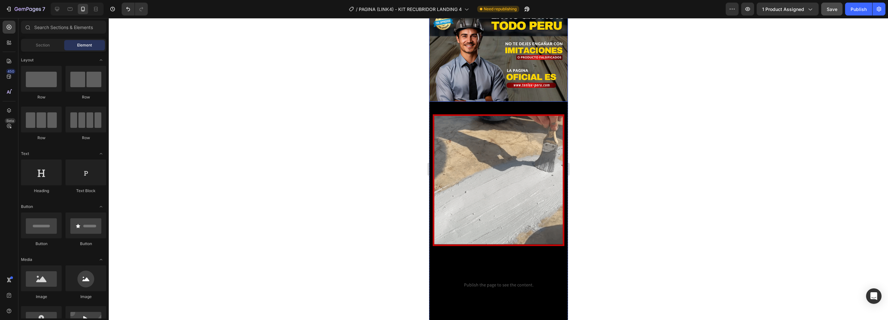
scroll to position [1848, 0]
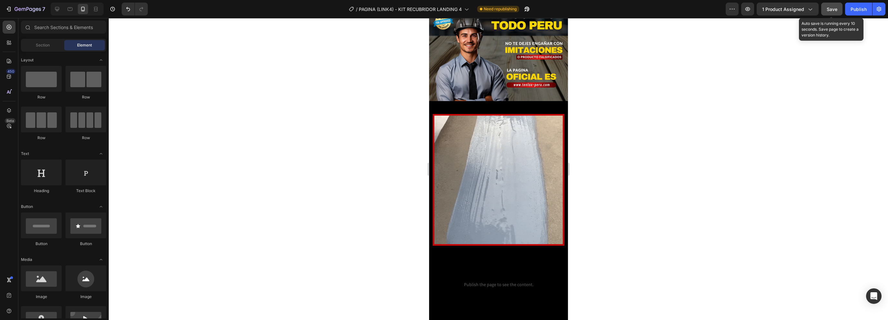
click at [832, 11] on span "Save" at bounding box center [832, 8] width 11 height 5
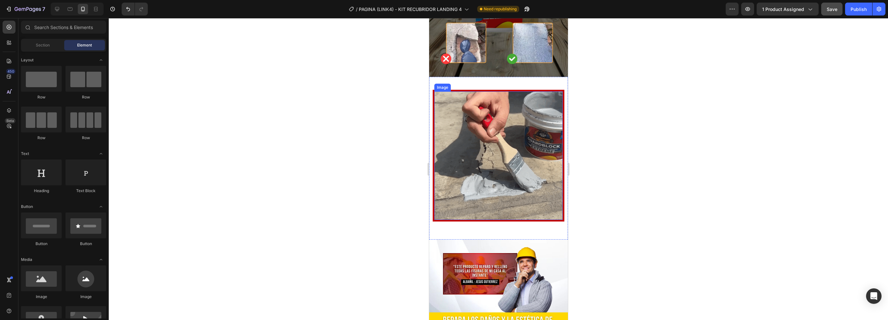
scroll to position [387, 0]
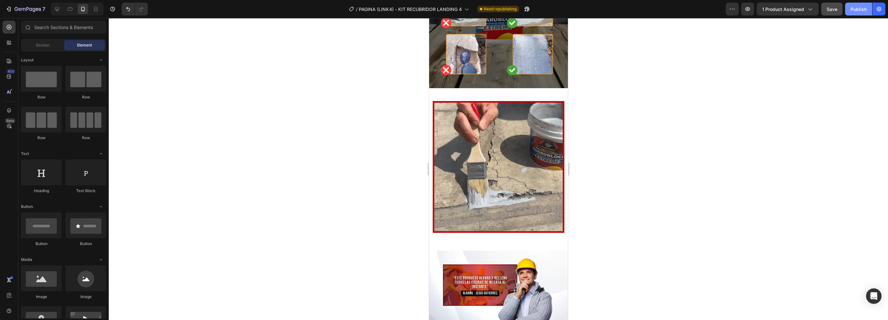
click at [855, 10] on div "Publish" at bounding box center [859, 9] width 16 height 7
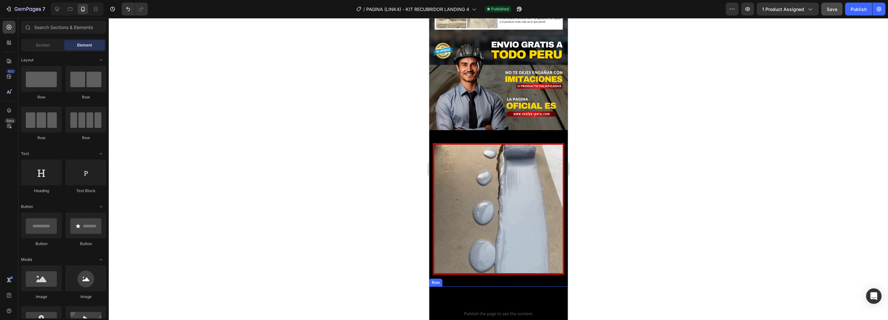
scroll to position [1752, 0]
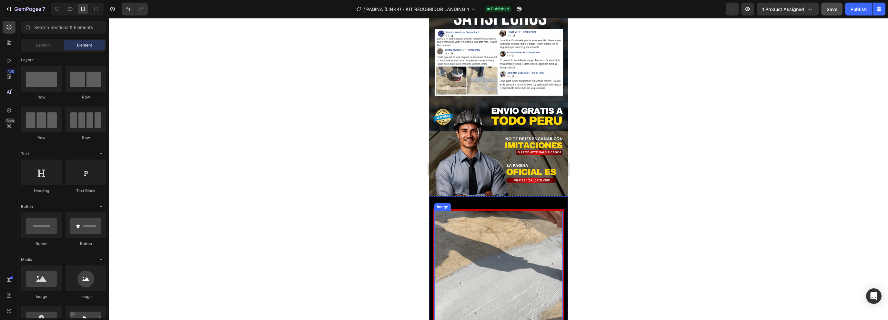
click at [532, 196] on div "Image Row" at bounding box center [498, 274] width 139 height 156
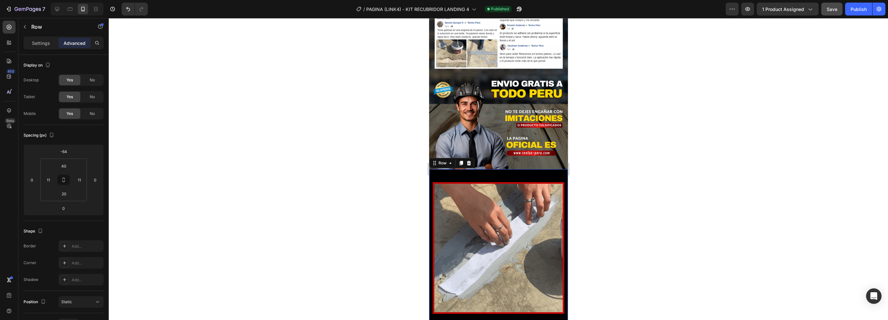
scroll to position [1817, 0]
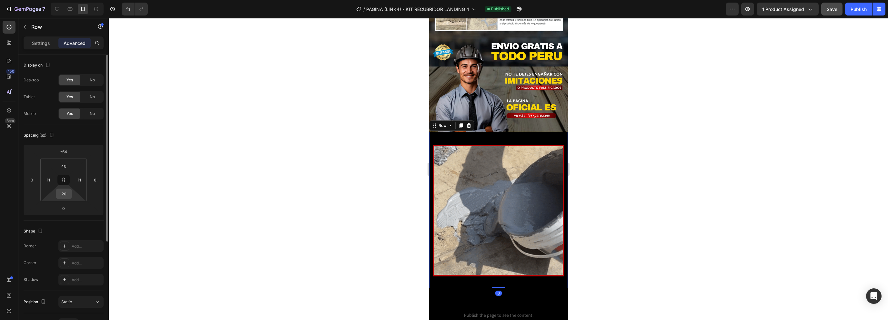
click at [72, 197] on div "20" at bounding box center [64, 194] width 16 height 10
click at [68, 194] on input "20" at bounding box center [63, 194] width 13 height 10
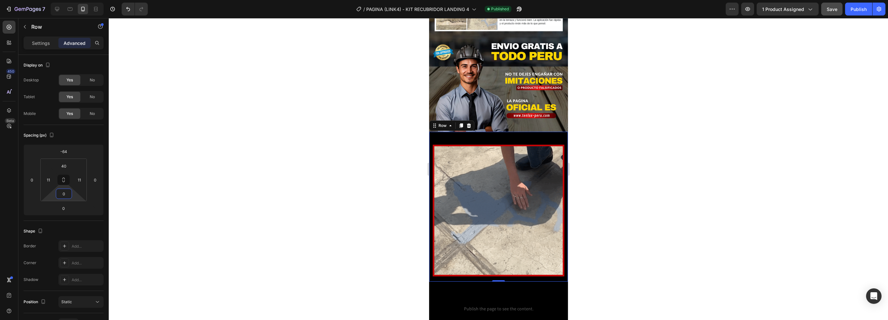
type input "0"
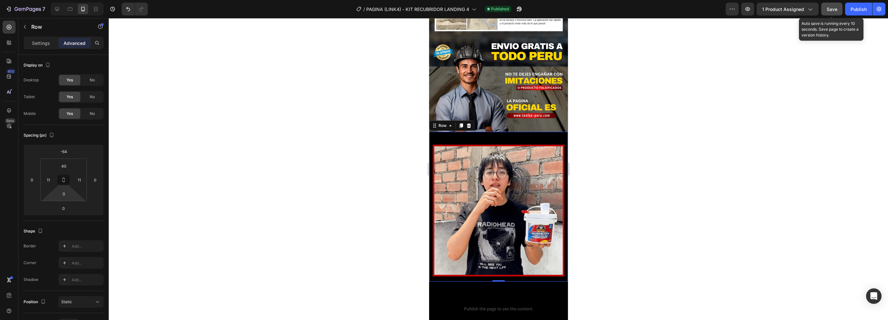
click at [834, 12] on div "Save" at bounding box center [832, 9] width 11 height 7
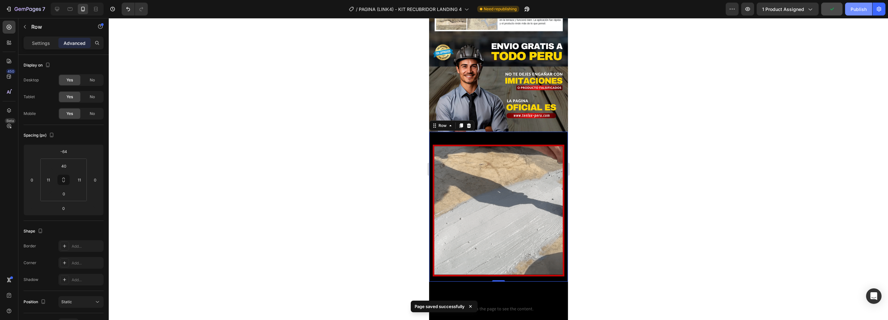
click at [858, 10] on div "Publish" at bounding box center [859, 9] width 16 height 7
